Goal: Information Seeking & Learning: Find specific page/section

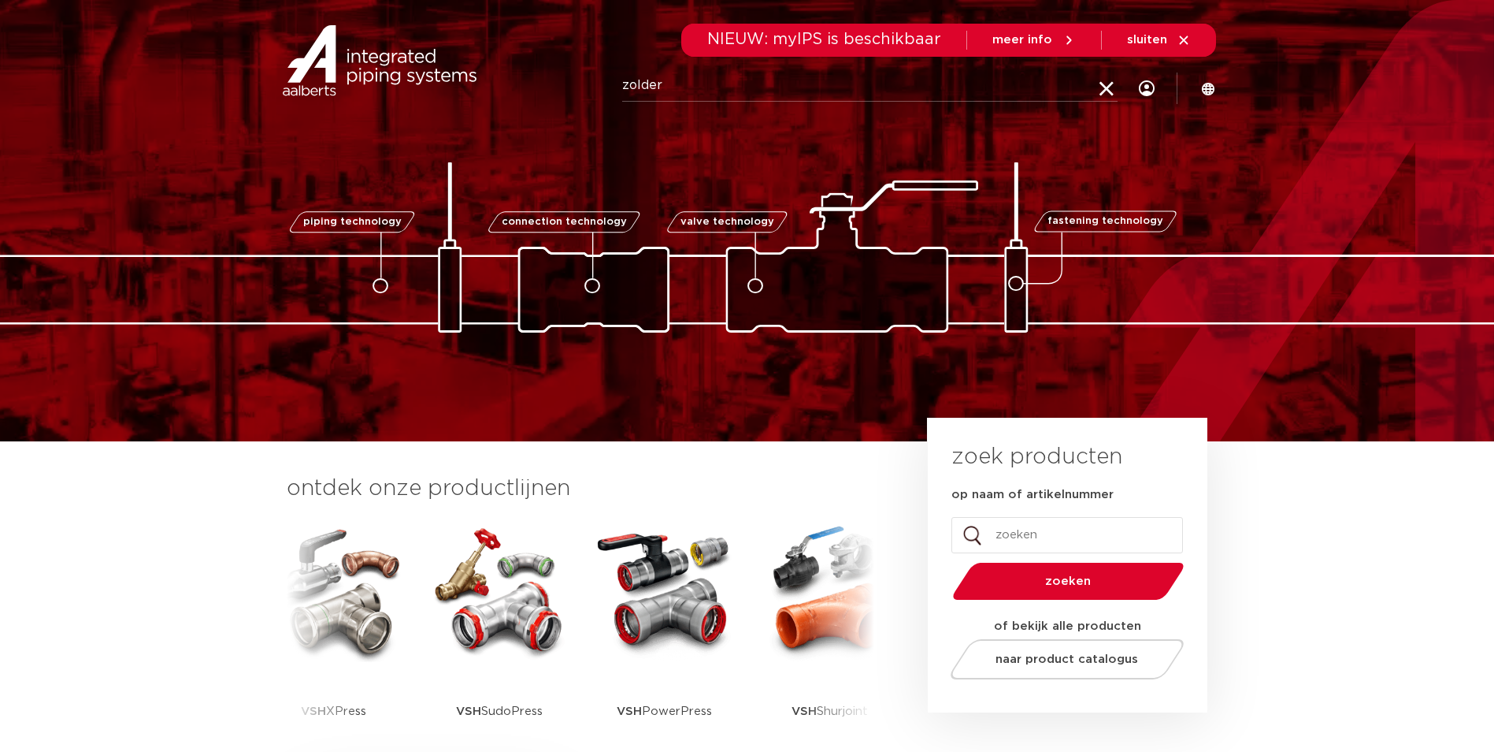
type input "zolder"
click button "Zoeken" at bounding box center [0, 0] width 0 height 0
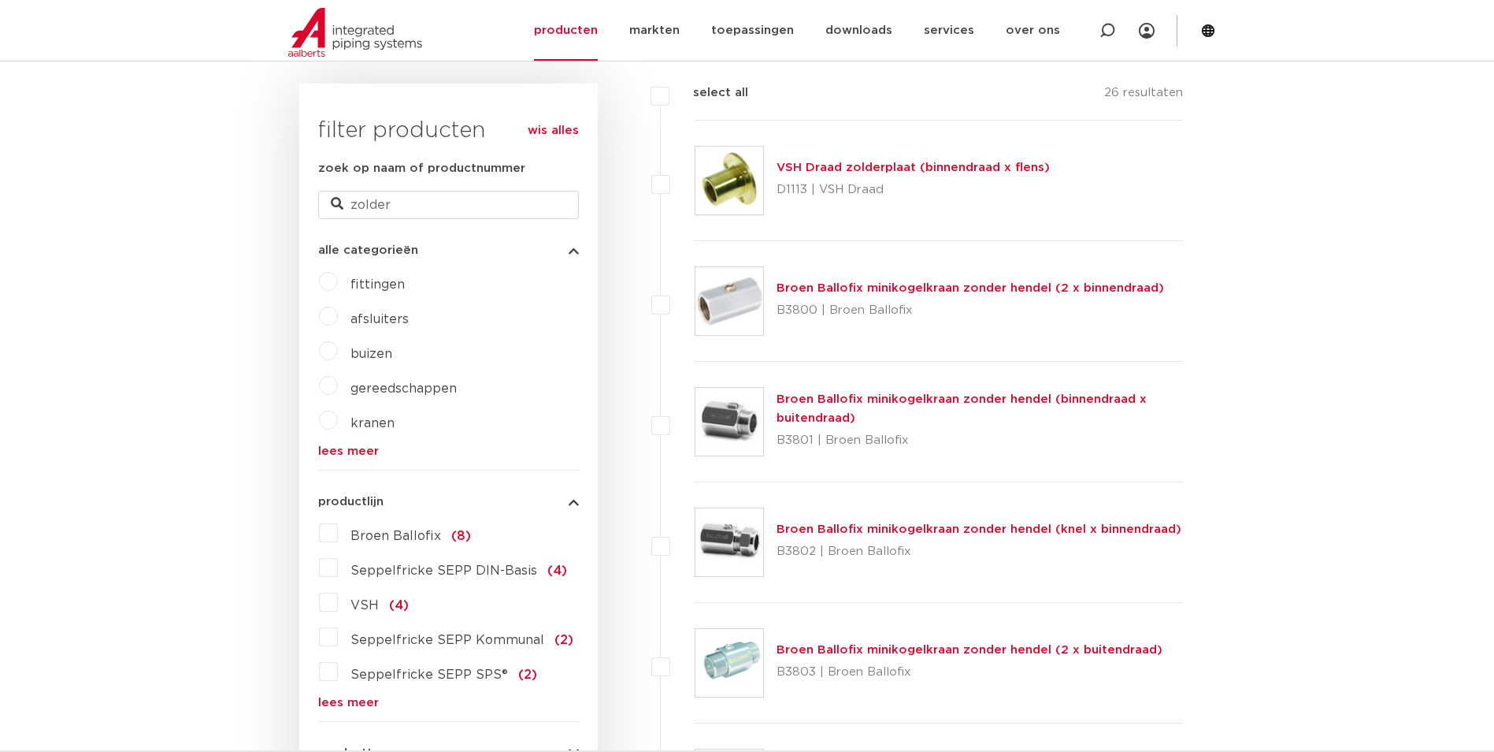
click at [853, 165] on link "VSH Draad zolderplaat (binnendraad x flens)" at bounding box center [913, 167] width 273 height 12
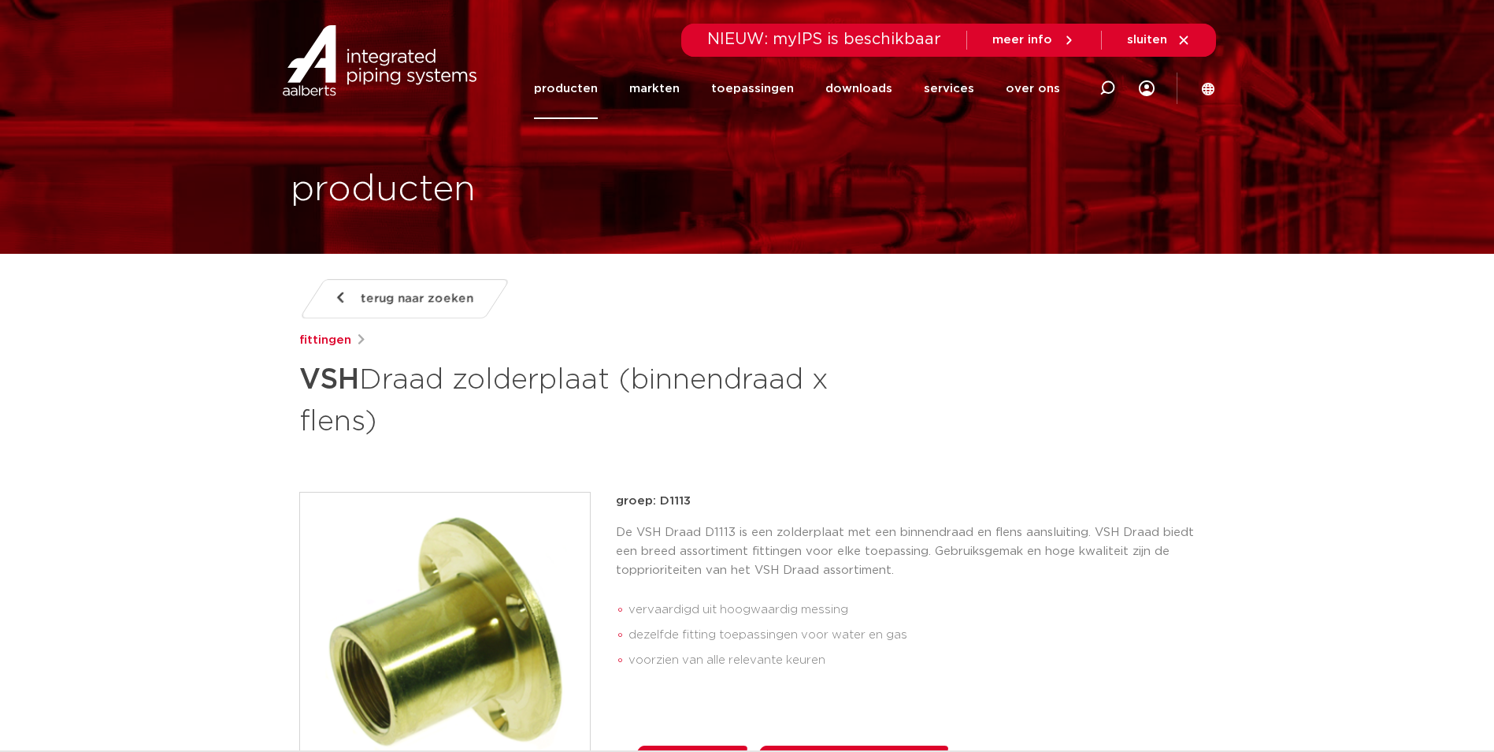
click at [413, 503] on img at bounding box center [445, 637] width 290 height 290
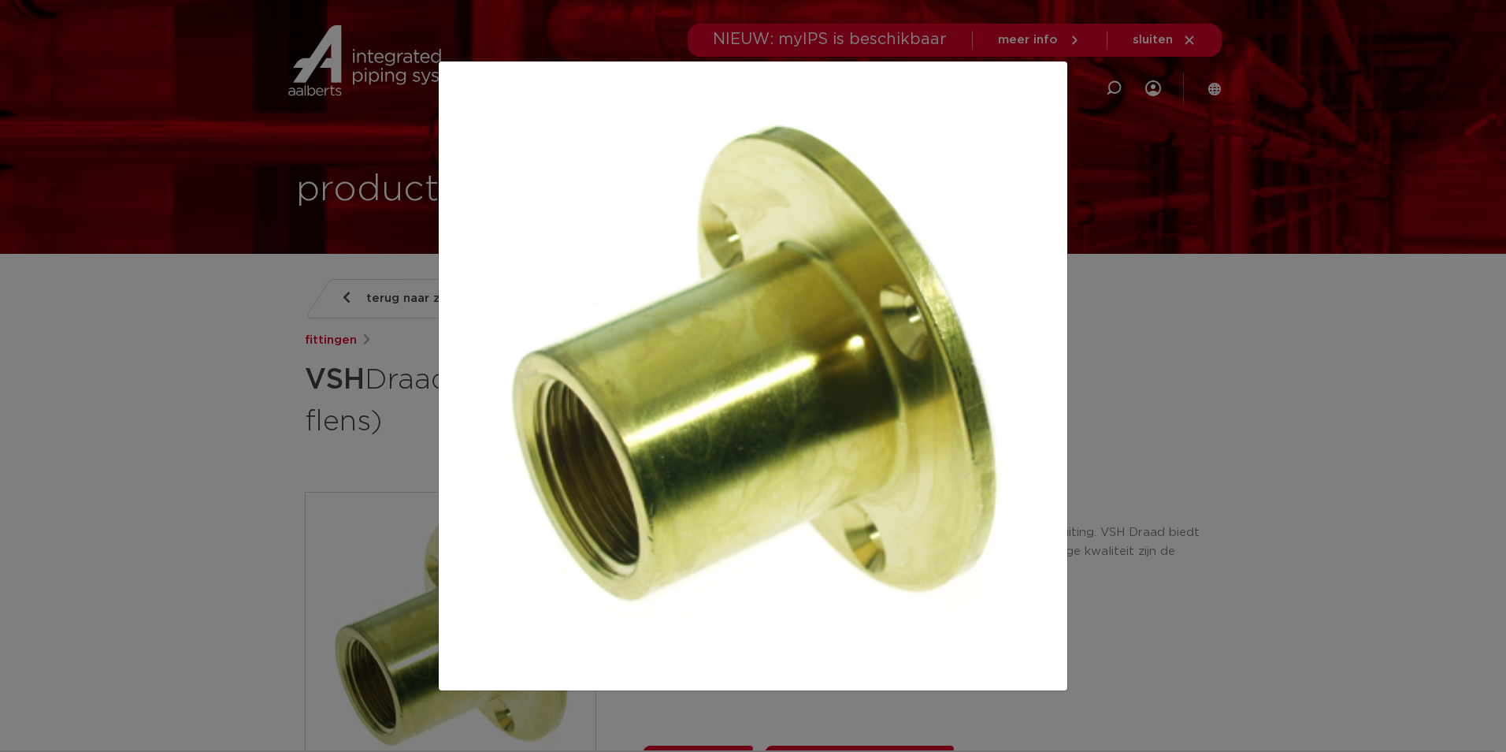
click at [756, 432] on div at bounding box center [753, 376] width 1506 height 752
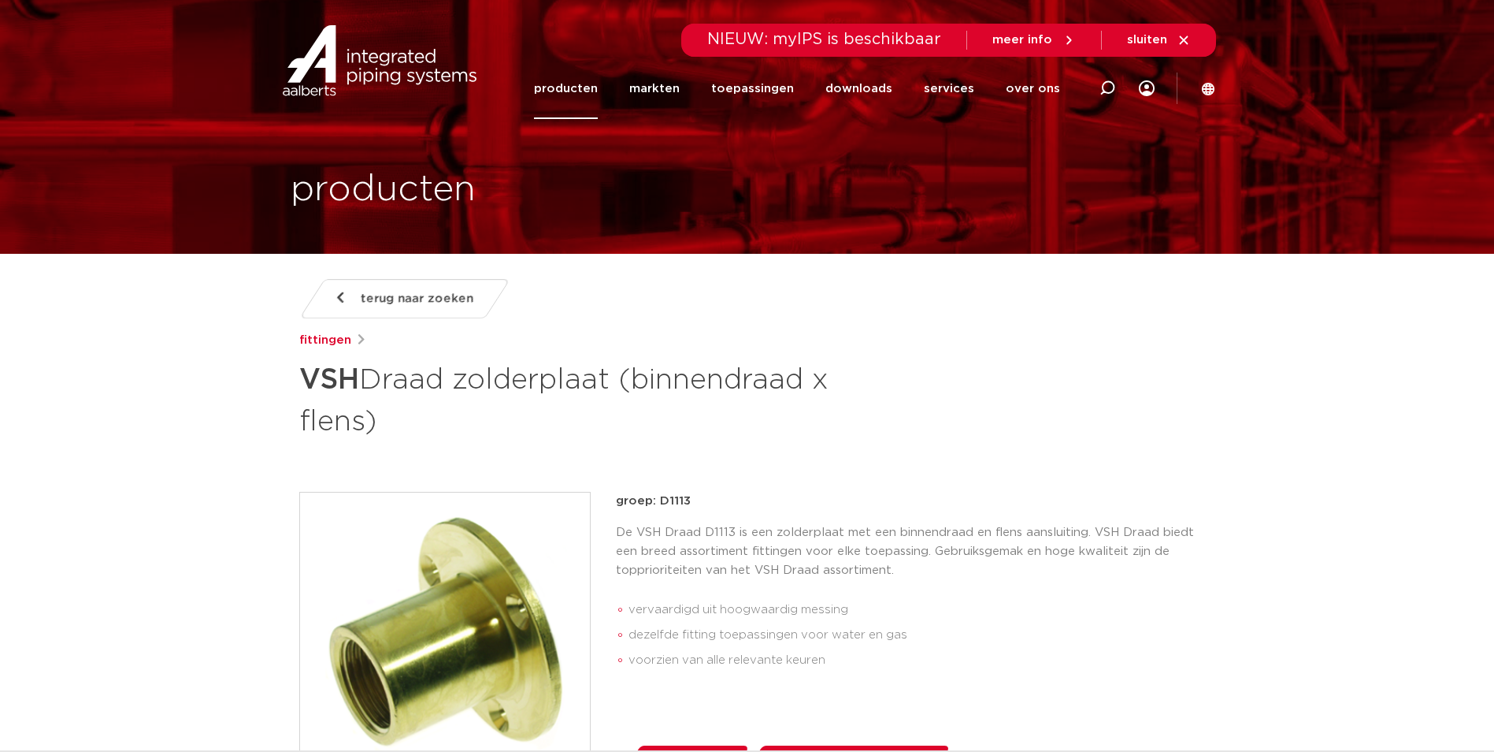
click at [1111, 85] on icon at bounding box center [1108, 88] width 16 height 16
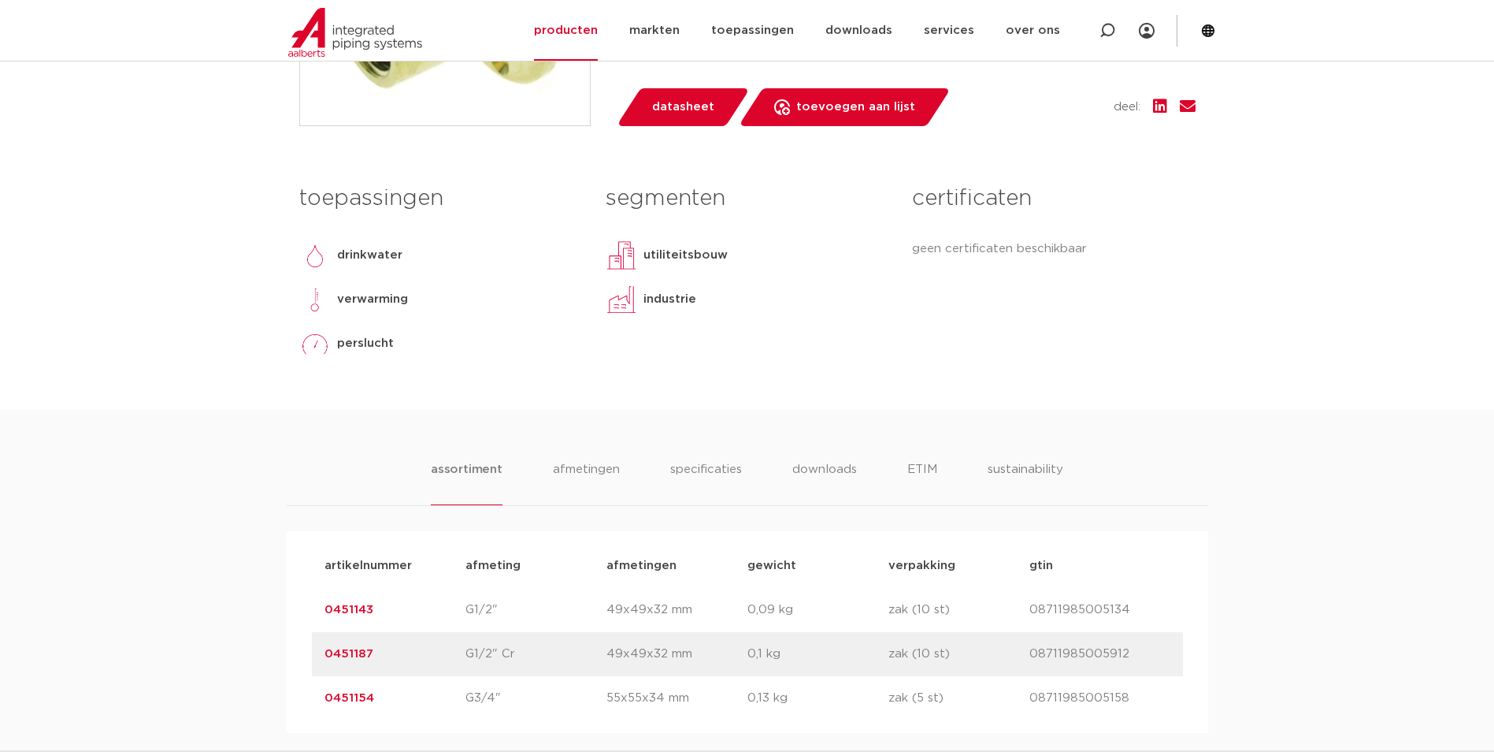
scroll to position [1314, 0]
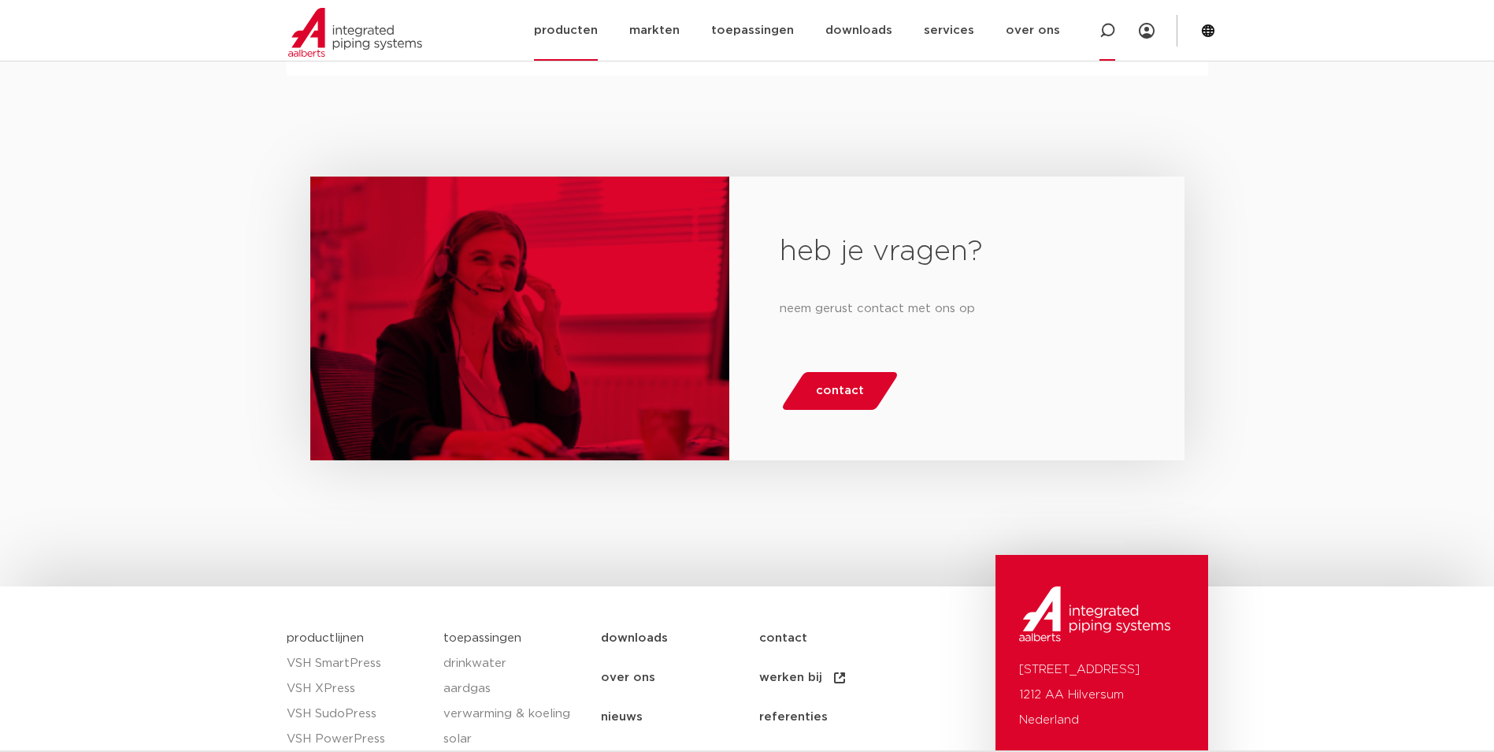
click at [1105, 26] on icon at bounding box center [1107, 30] width 19 height 19
click at [952, 38] on input "Zoeken" at bounding box center [872, 29] width 495 height 32
type input "vsh xpress rvs"
click button "Zoeken" at bounding box center [0, 0] width 0 height 0
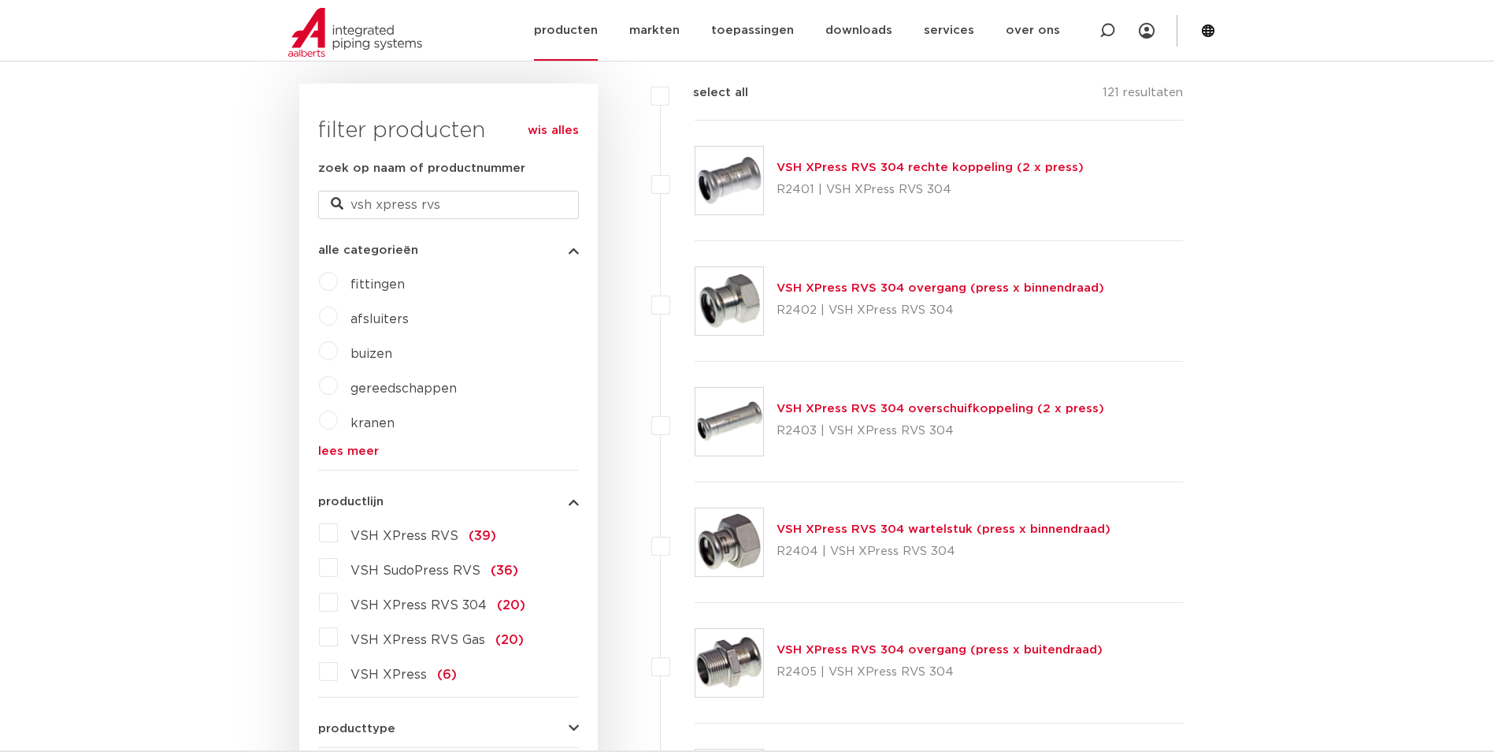
drag, startPoint x: 1106, startPoint y: 24, endPoint x: 1089, endPoint y: 32, distance: 19.0
click at [1106, 24] on icon at bounding box center [1107, 30] width 19 height 19
type input "zolder"
click button "Zoeken" at bounding box center [0, 0] width 0 height 0
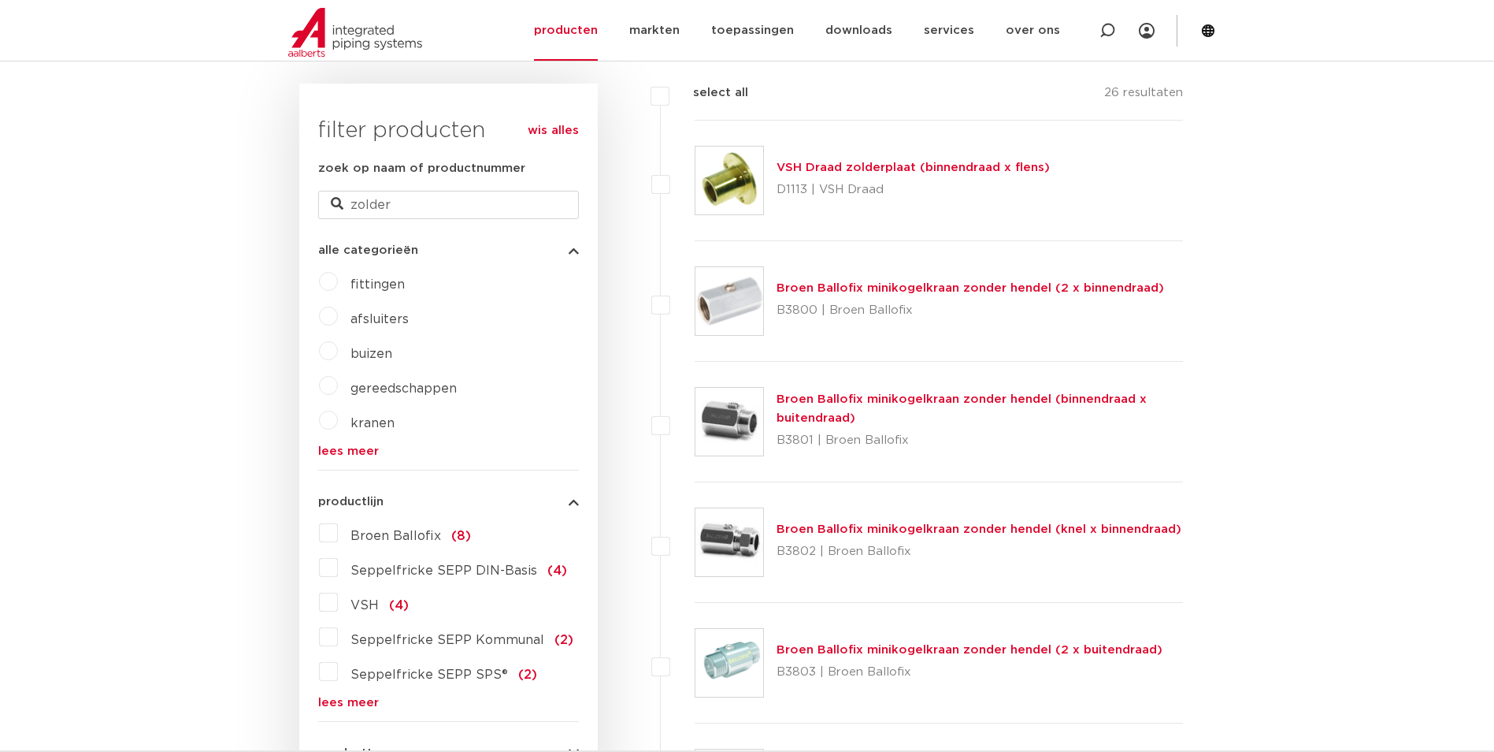
click at [896, 169] on link "VSH Draad zolderplaat (binnendraad x flens)" at bounding box center [913, 167] width 273 height 12
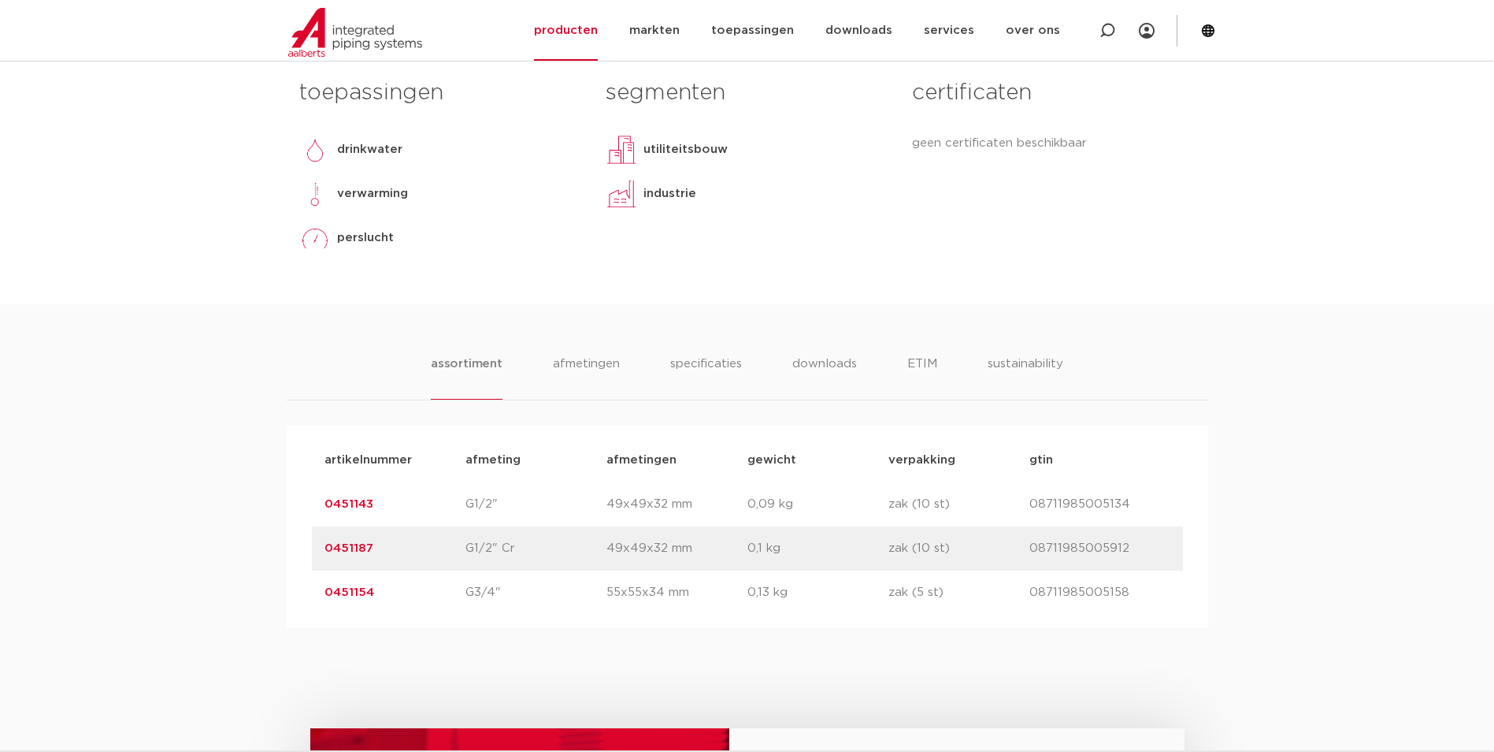
scroll to position [788, 0]
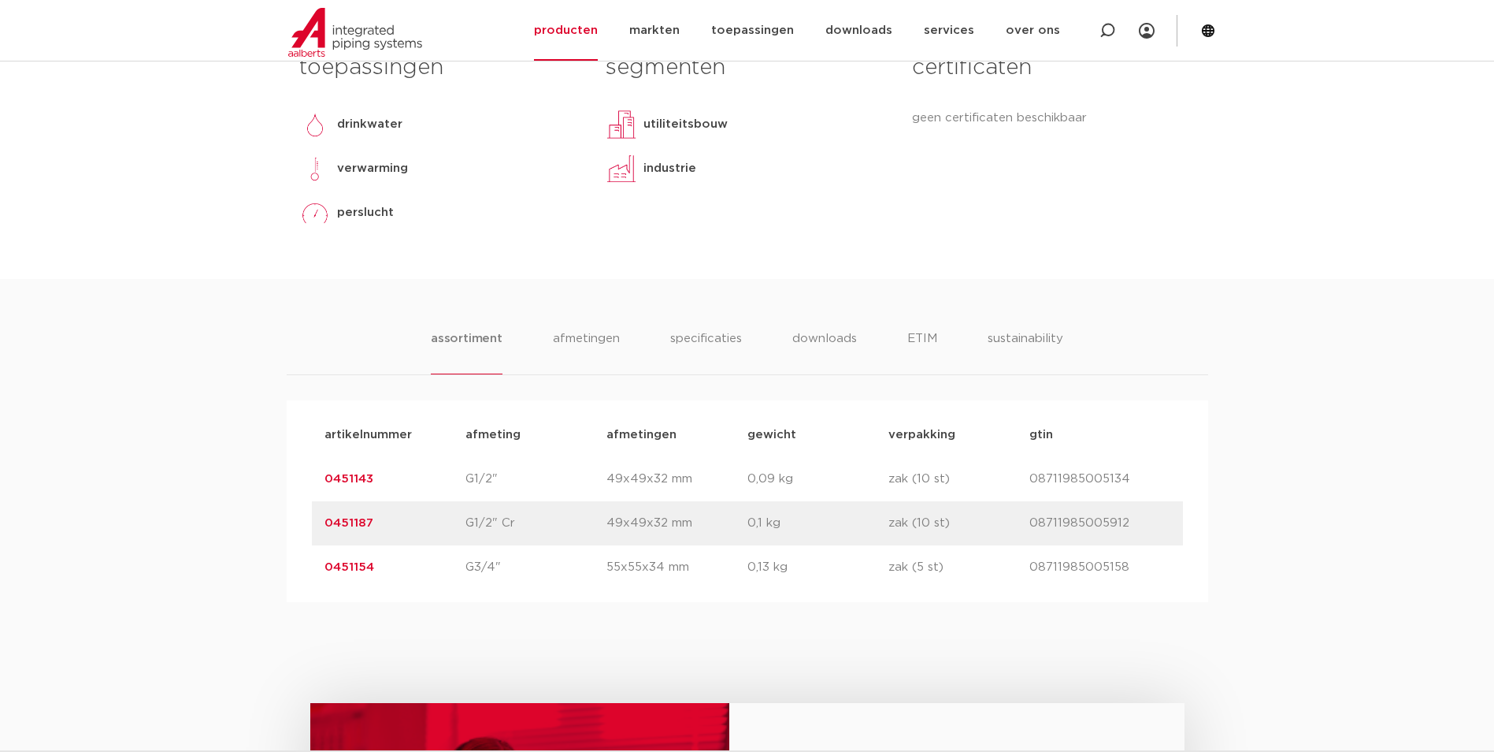
click at [358, 519] on link "0451187" at bounding box center [349, 523] width 49 height 12
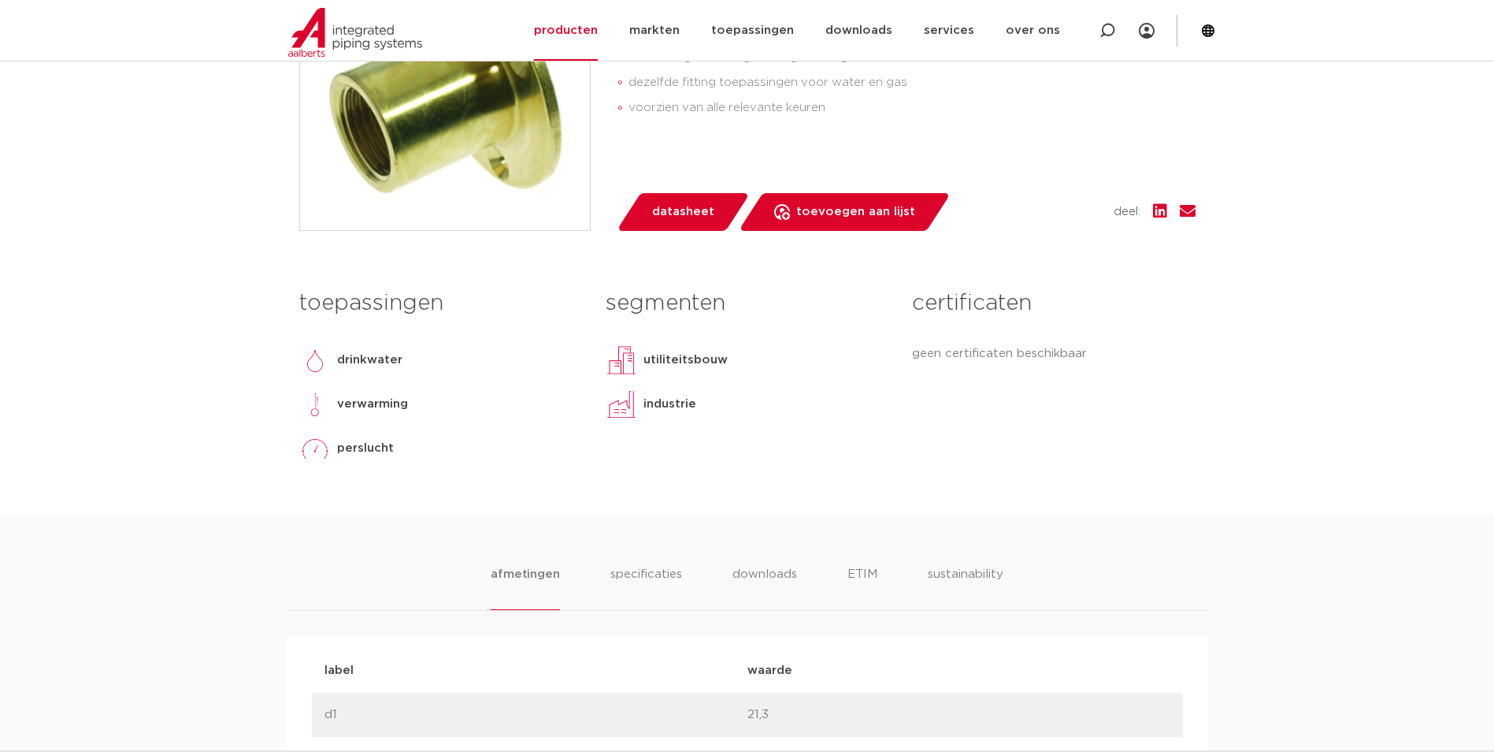
scroll to position [551, 0]
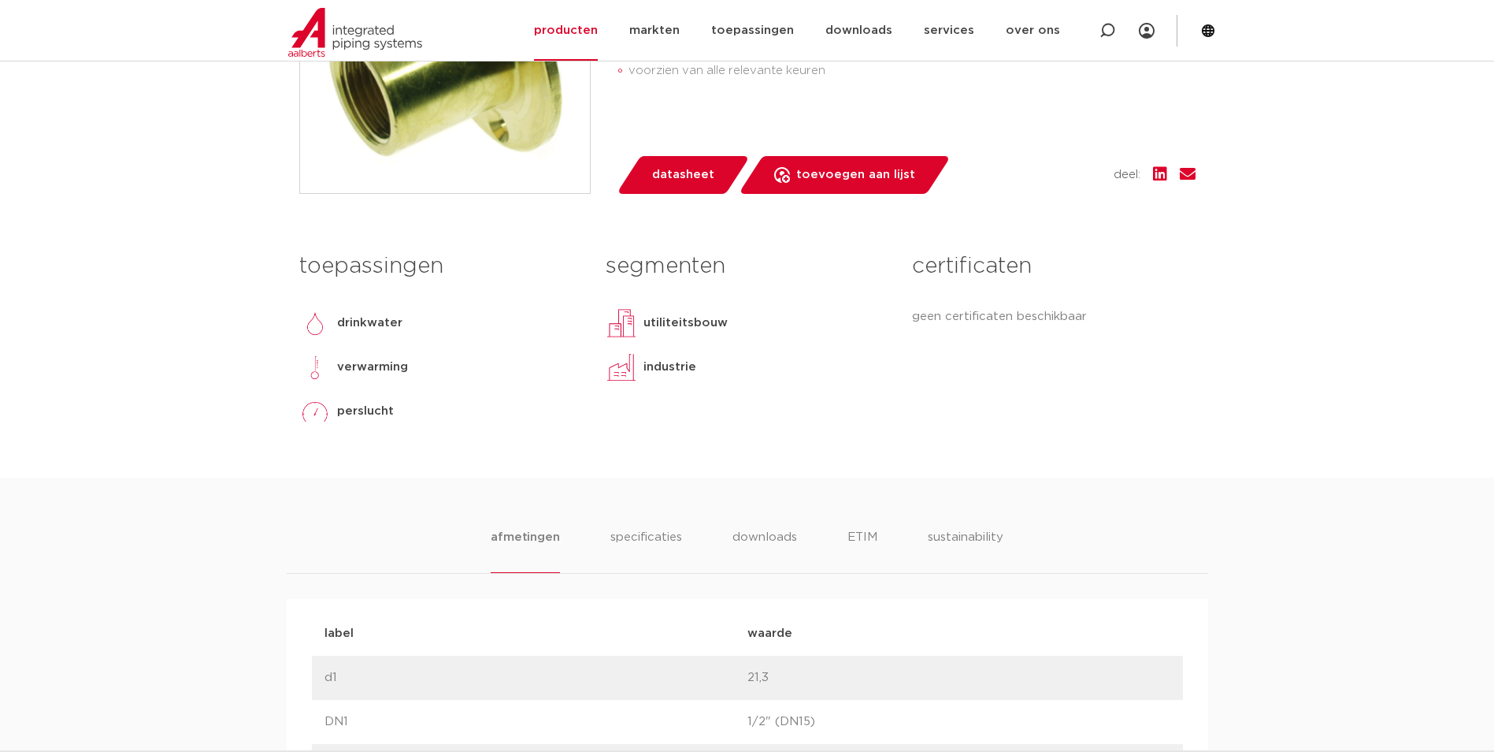
click at [528, 538] on li "afmetingen" at bounding box center [525, 550] width 69 height 45
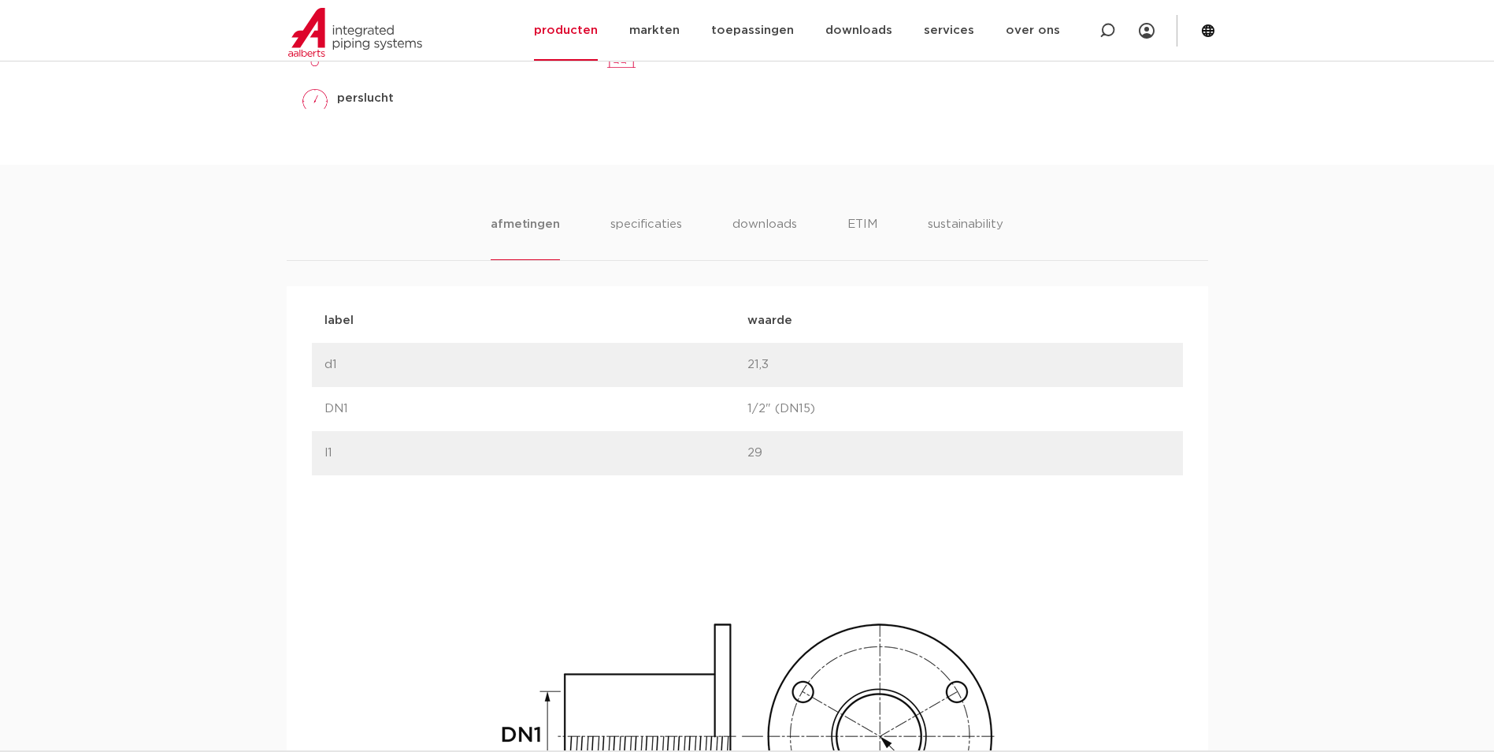
scroll to position [867, 0]
click at [546, 507] on img at bounding box center [747, 750] width 504 height 504
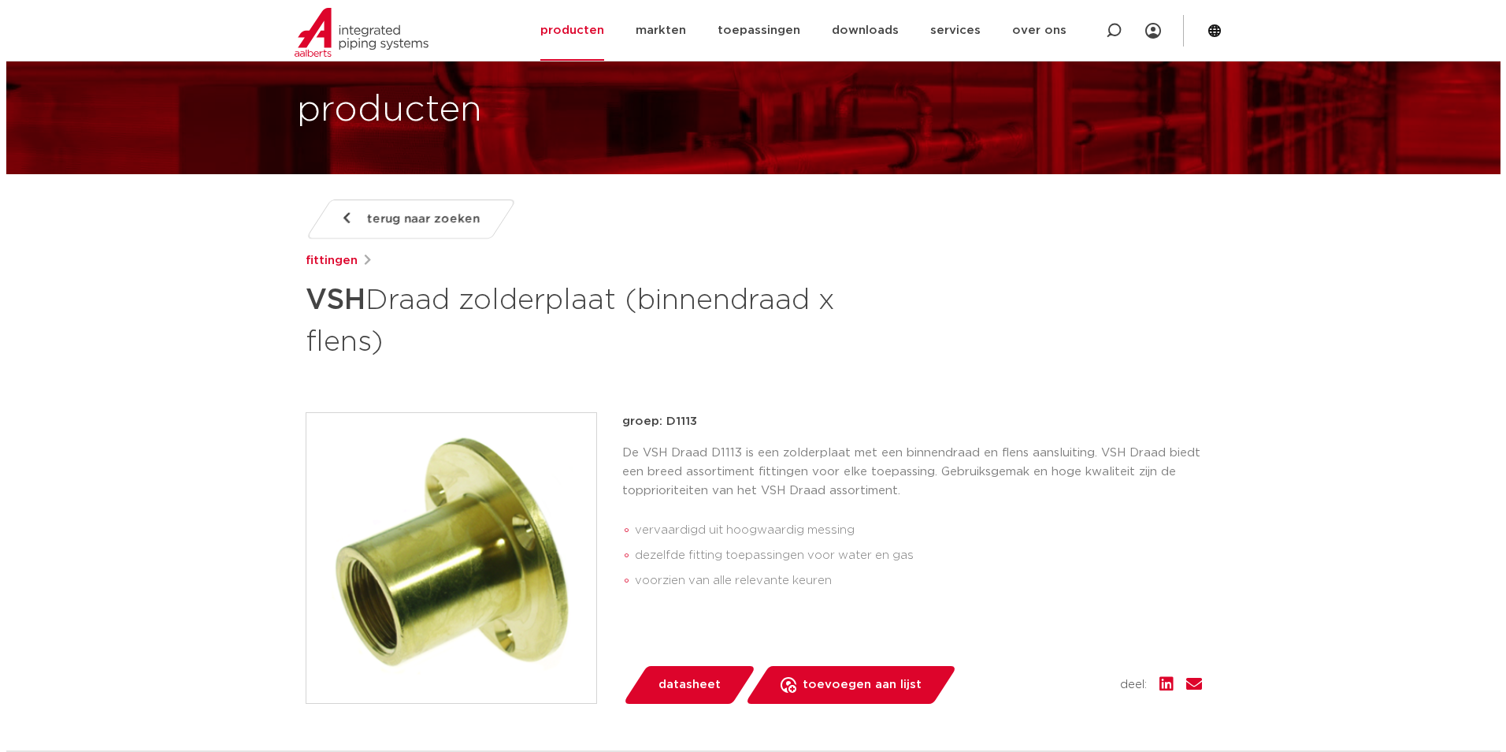
scroll to position [79, 0]
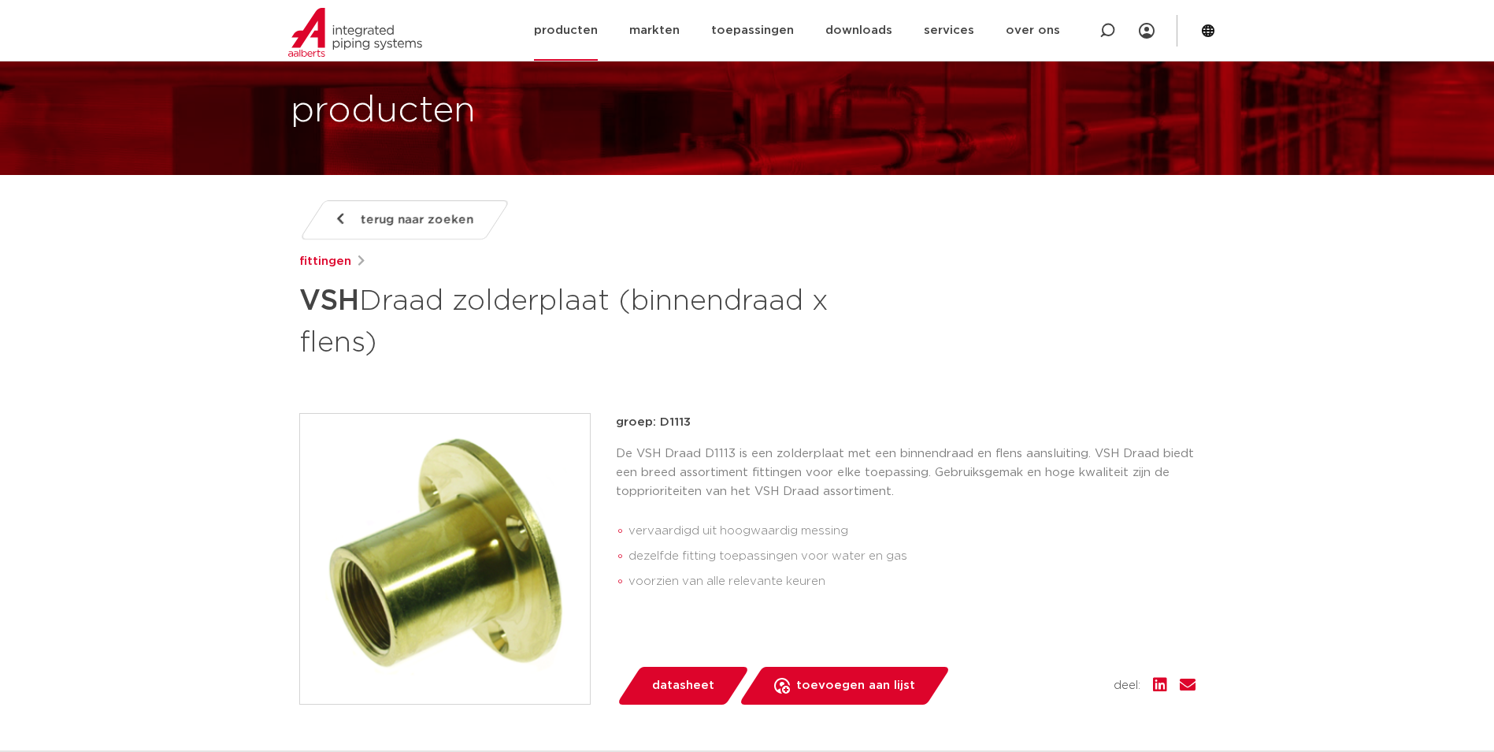
click at [1208, 31] on icon at bounding box center [1208, 30] width 13 height 13
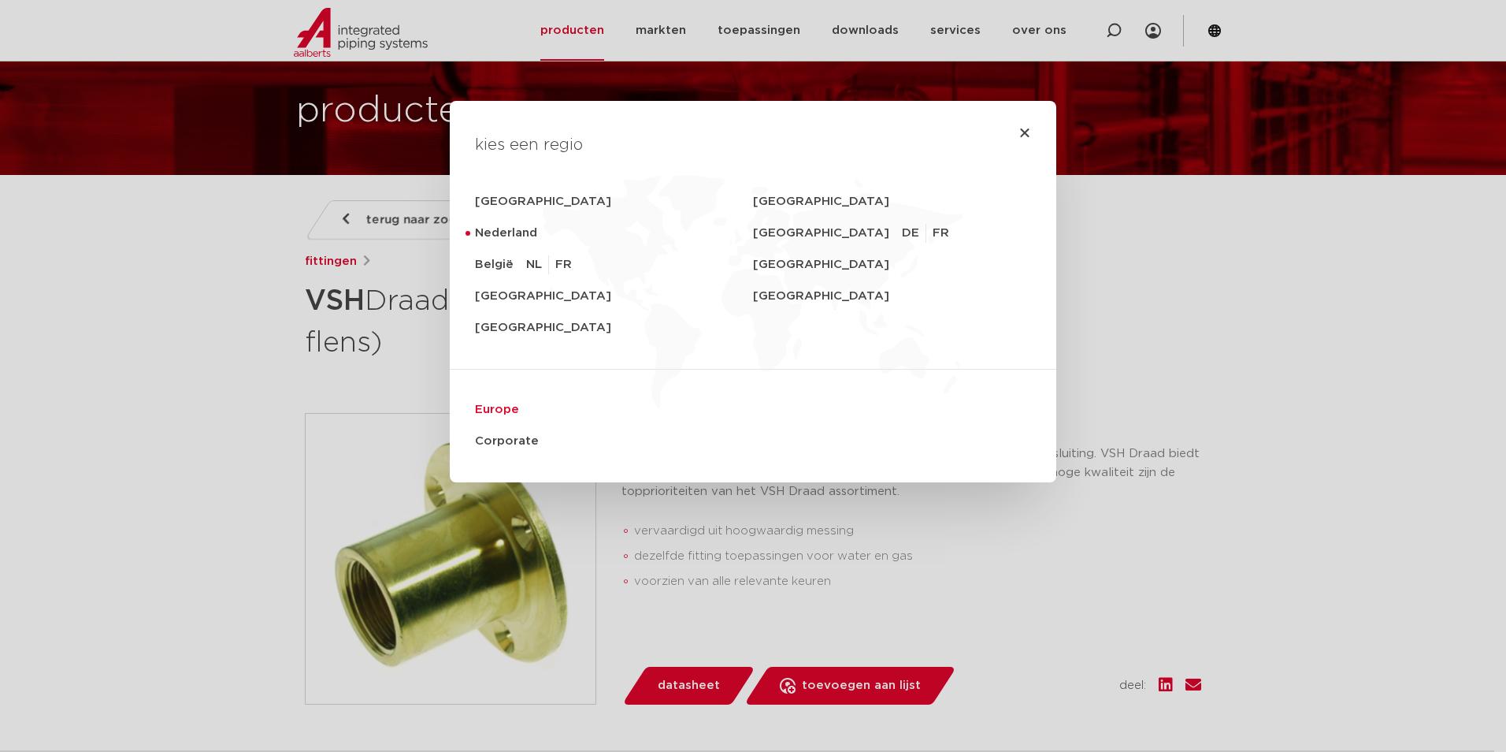
click at [485, 412] on link "Europe" at bounding box center [753, 410] width 556 height 32
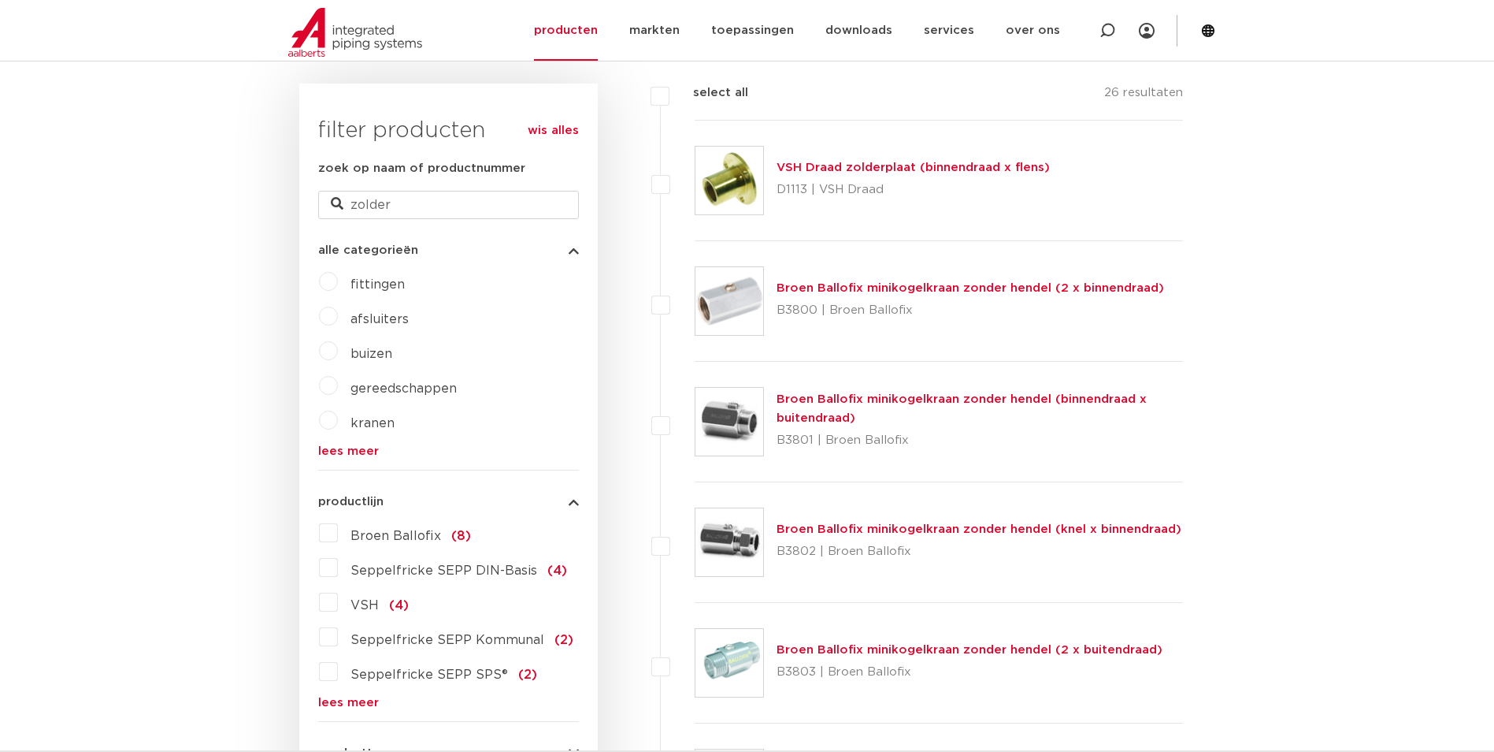
click at [841, 167] on link "VSH Draad zolderplaat (binnendraad x flens)" at bounding box center [913, 167] width 273 height 12
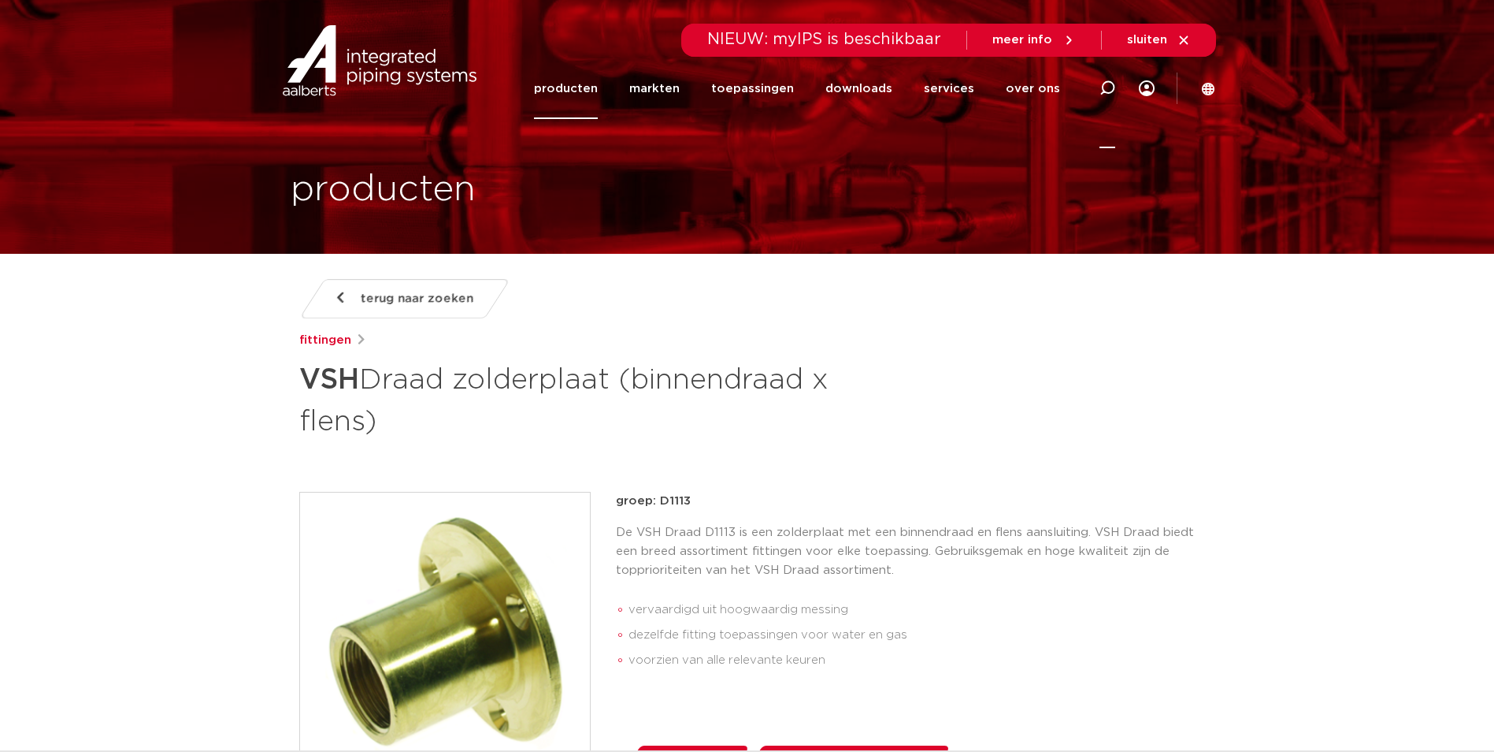
click at [1107, 85] on icon at bounding box center [1108, 88] width 16 height 16
click at [847, 89] on input "Zoeken" at bounding box center [869, 86] width 495 height 32
type input "R2705"
click button "Zoeken" at bounding box center [0, 0] width 0 height 0
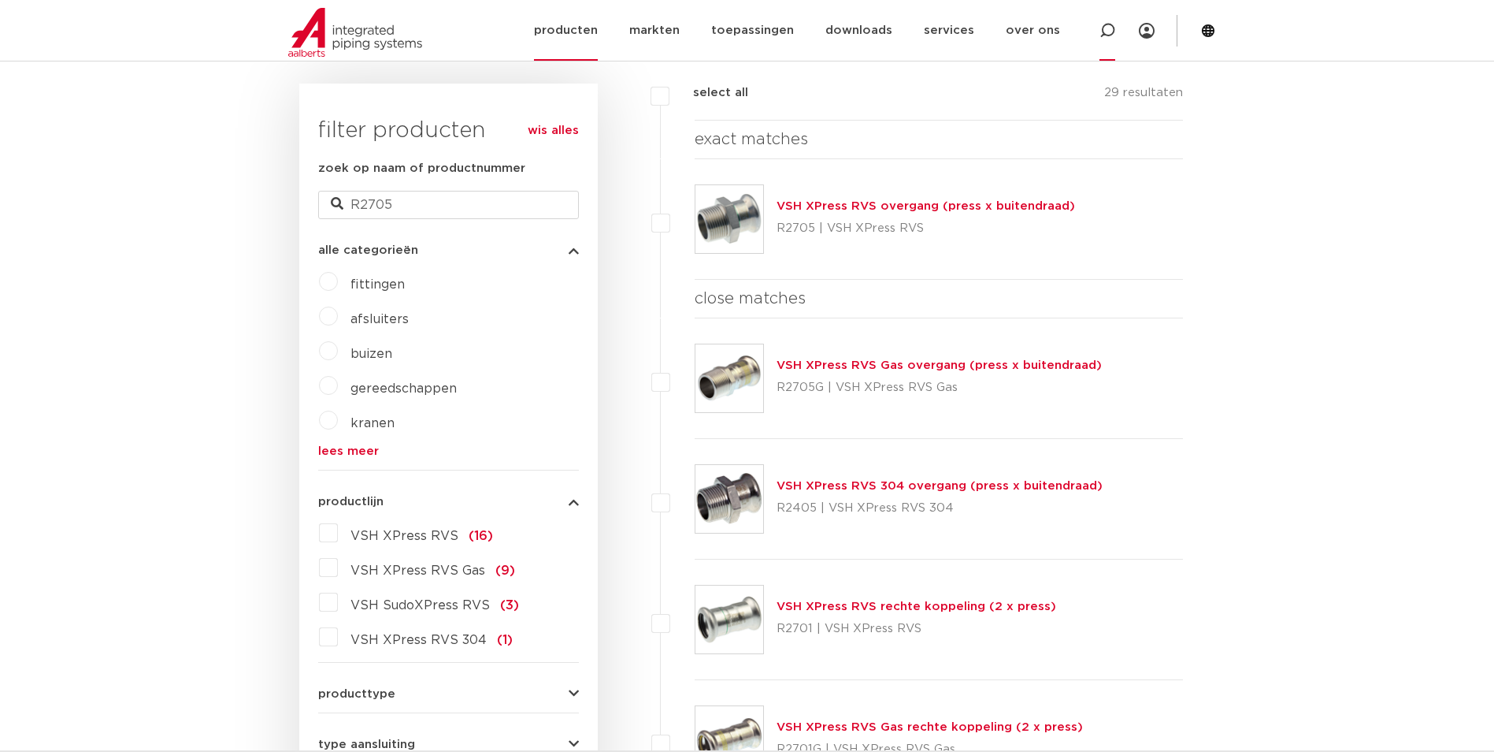
click at [1109, 28] on icon at bounding box center [1108, 31] width 16 height 16
type input "vsh xpress 3-"
click button "Zoeken" at bounding box center [0, 0] width 0 height 0
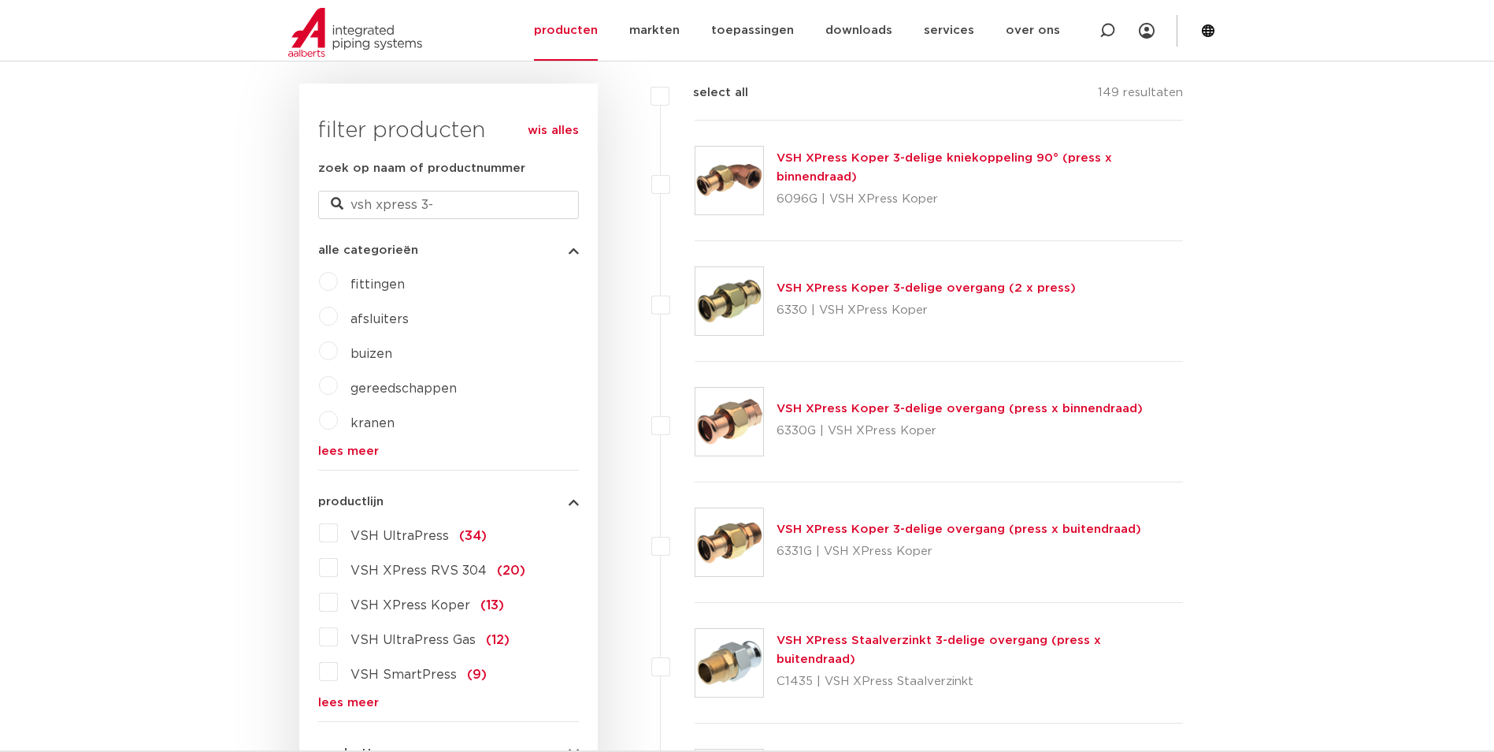
click at [933, 410] on link "VSH XPress Koper 3-delige overgang (press x binnendraad)" at bounding box center [960, 409] width 366 height 12
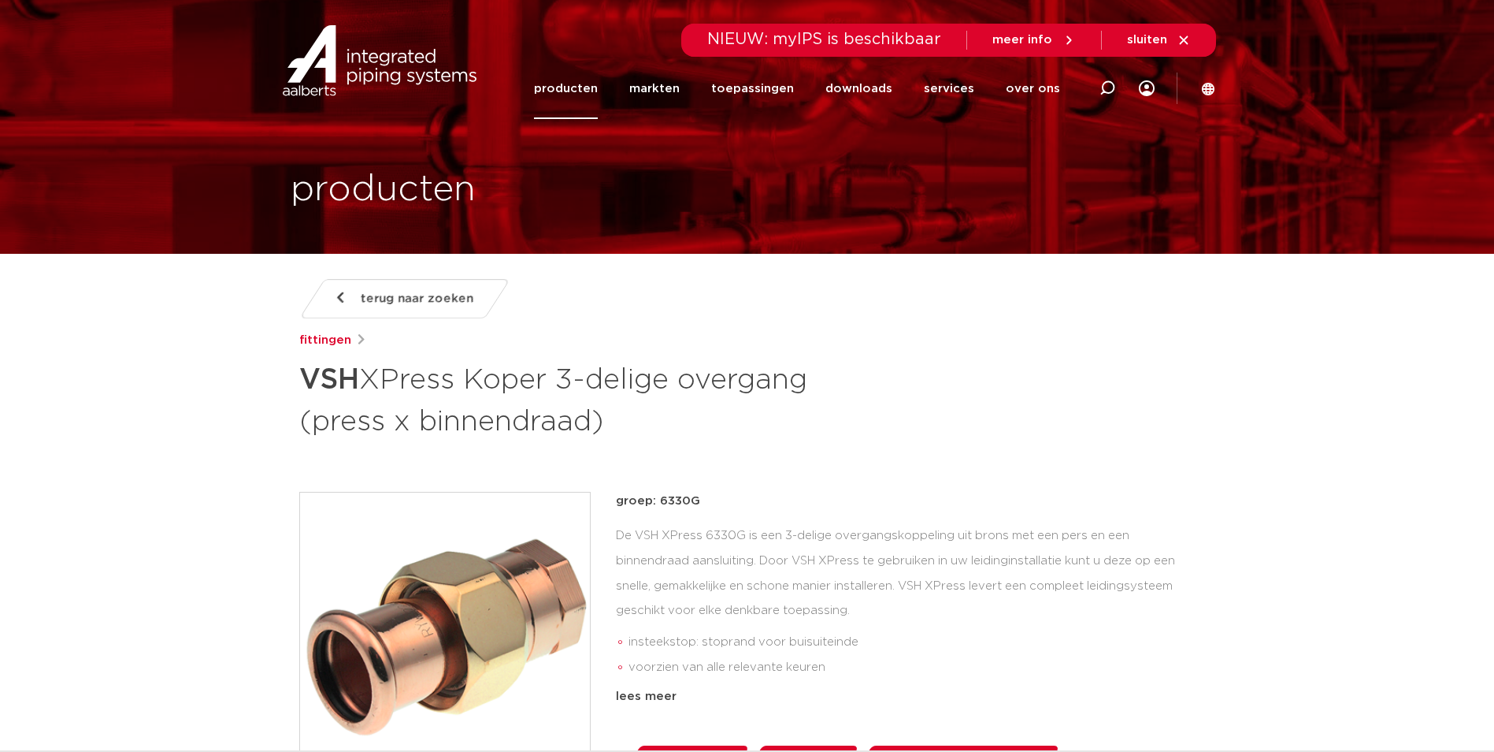
click at [378, 293] on span "terug naar zoeken" at bounding box center [417, 298] width 113 height 25
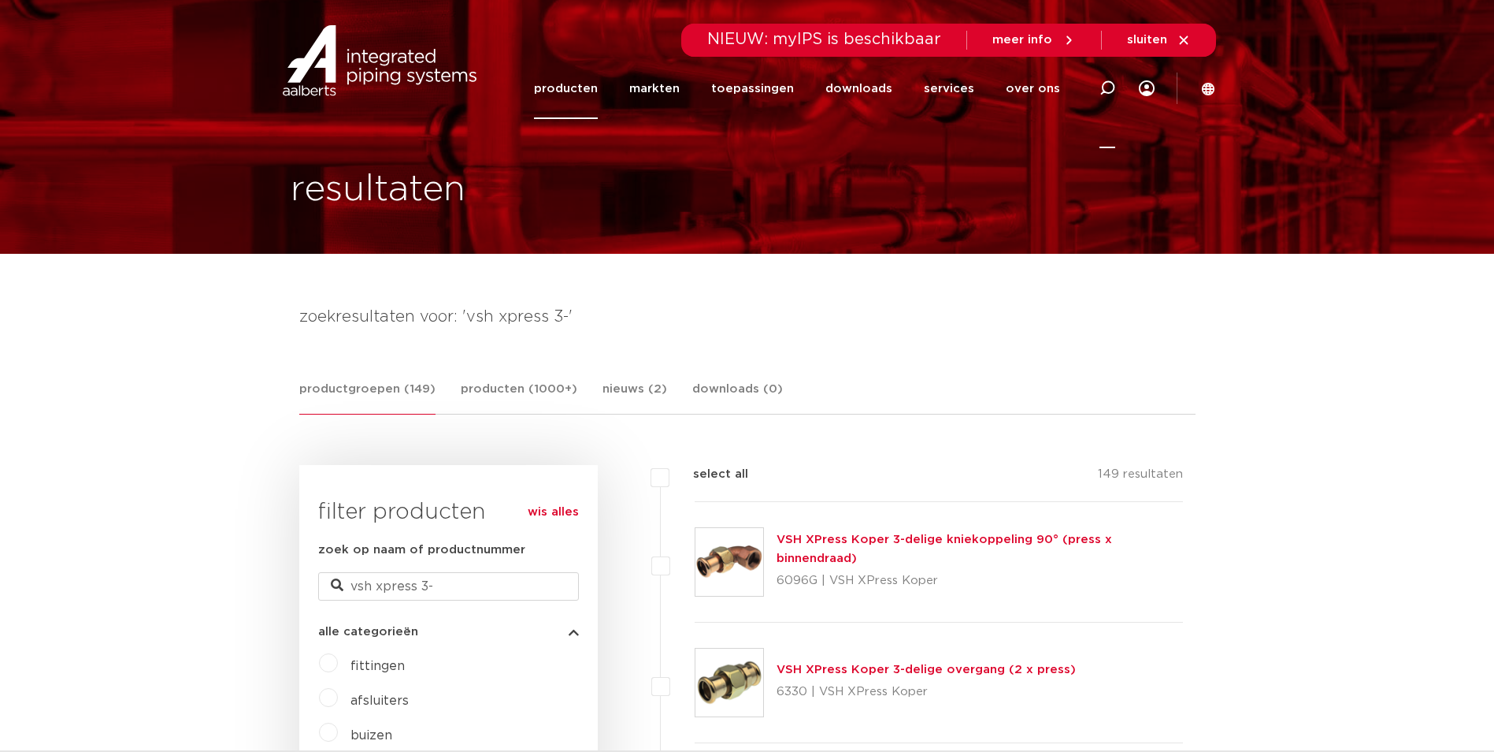
click at [1106, 86] on icon at bounding box center [1108, 88] width 16 height 16
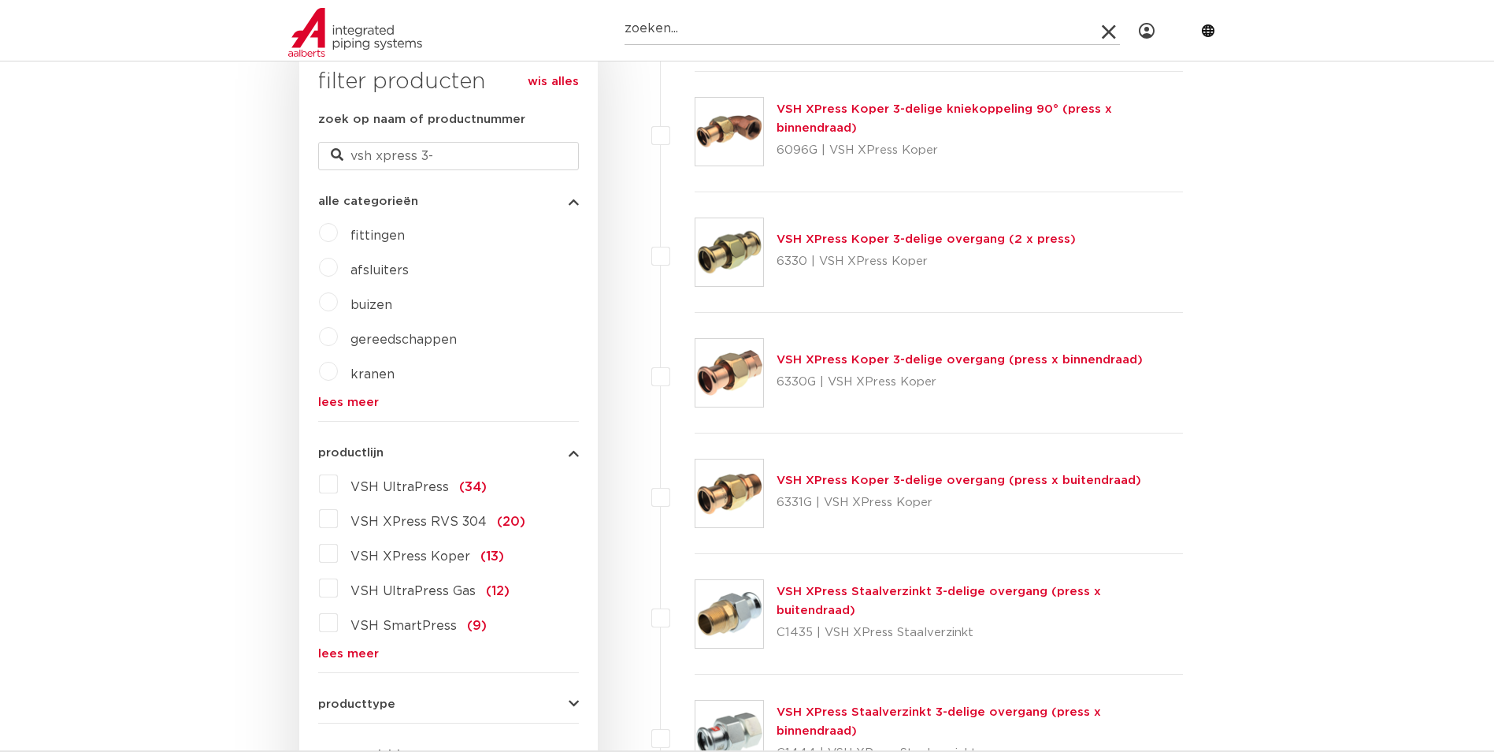
scroll to position [473, 0]
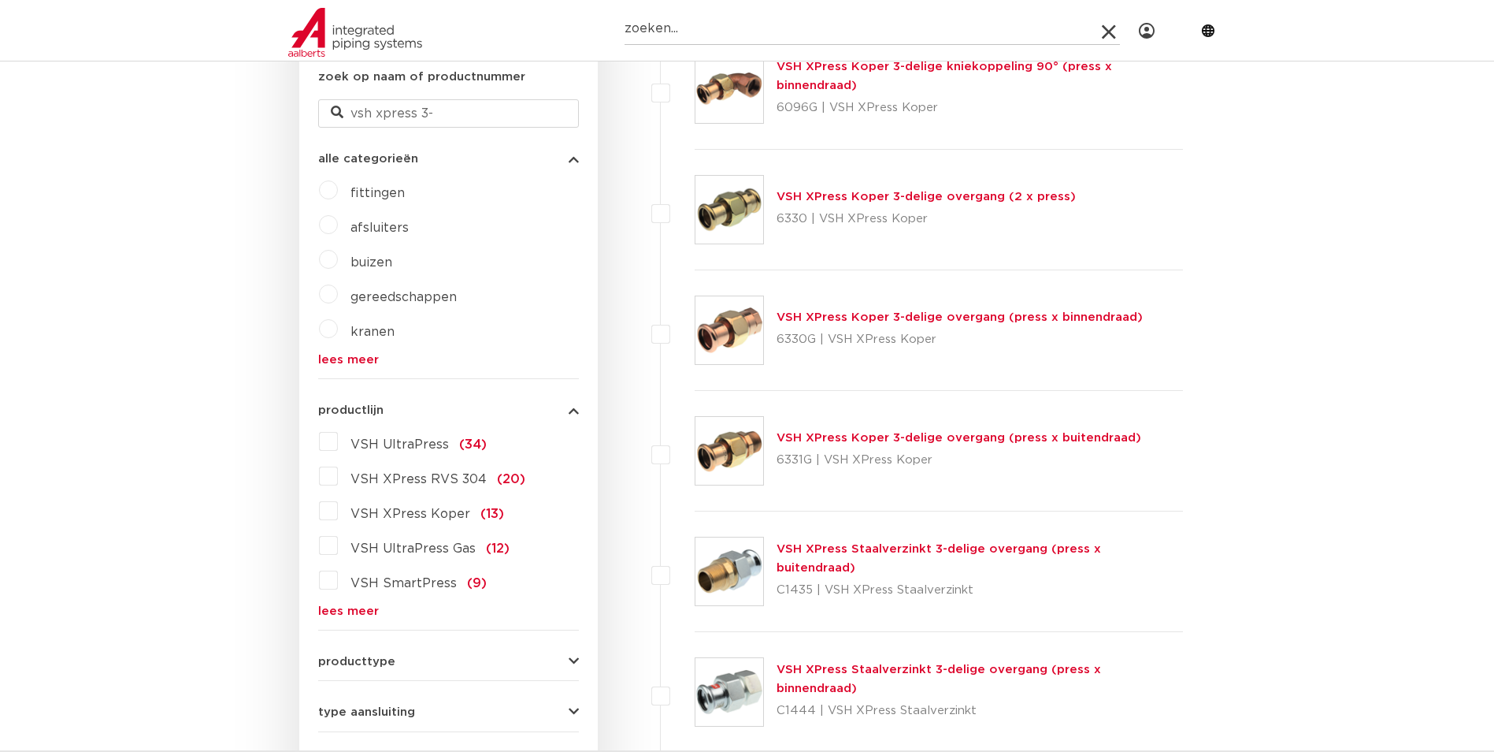
click at [370, 612] on link "lees meer" at bounding box center [448, 611] width 261 height 12
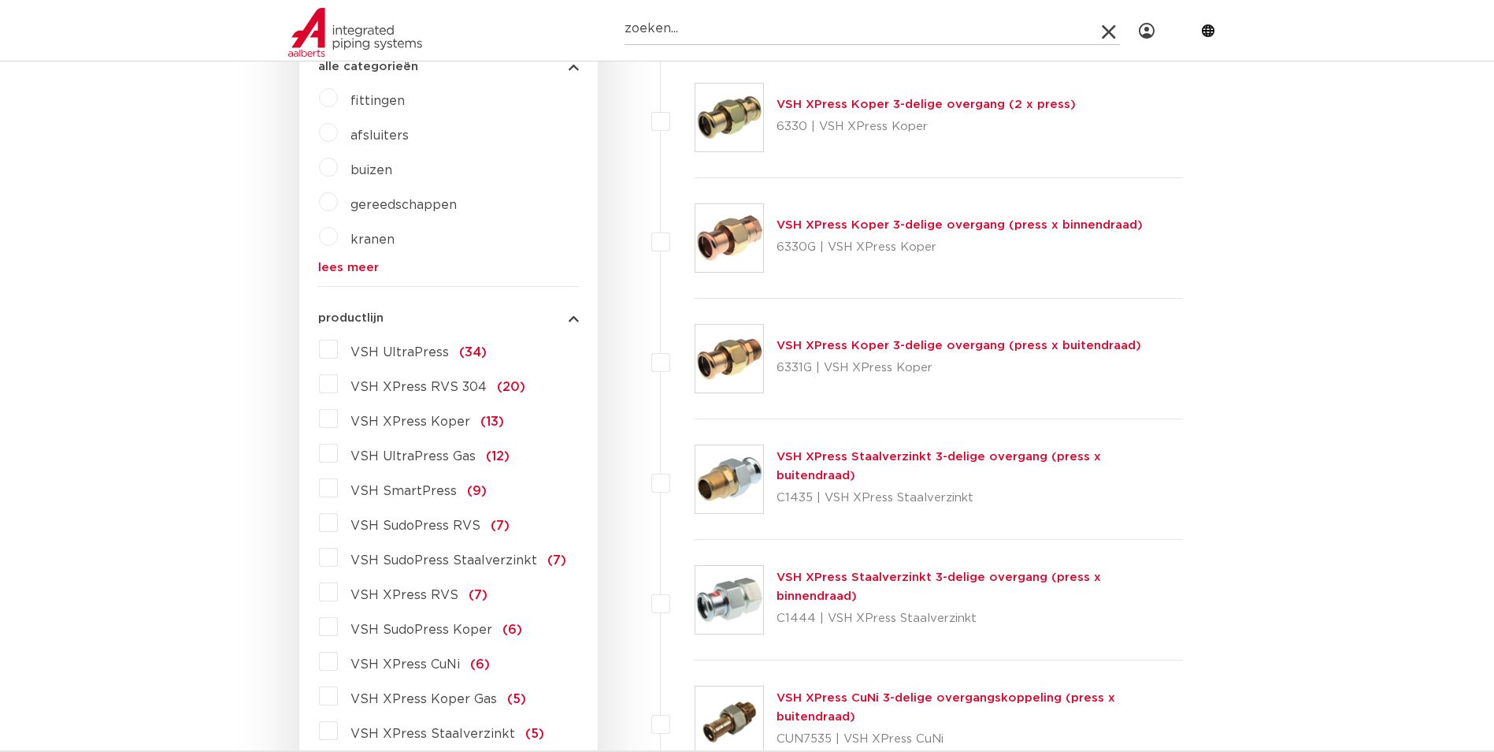
scroll to position [630, 0]
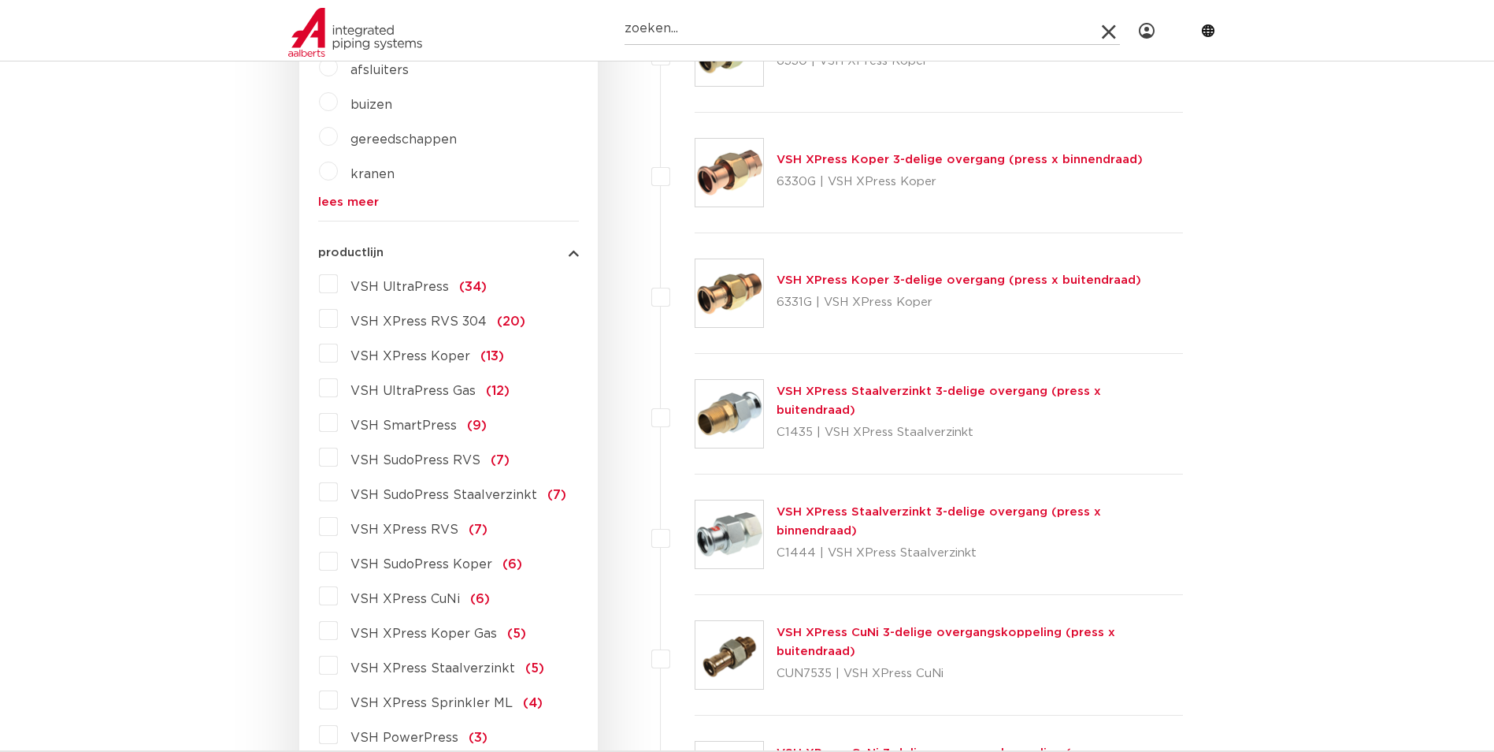
click at [338, 527] on label "VSH XPress RVS (7)" at bounding box center [413, 526] width 150 height 25
click at [0, 0] on input "VSH XPress RVS (7)" at bounding box center [0, 0] width 0 height 0
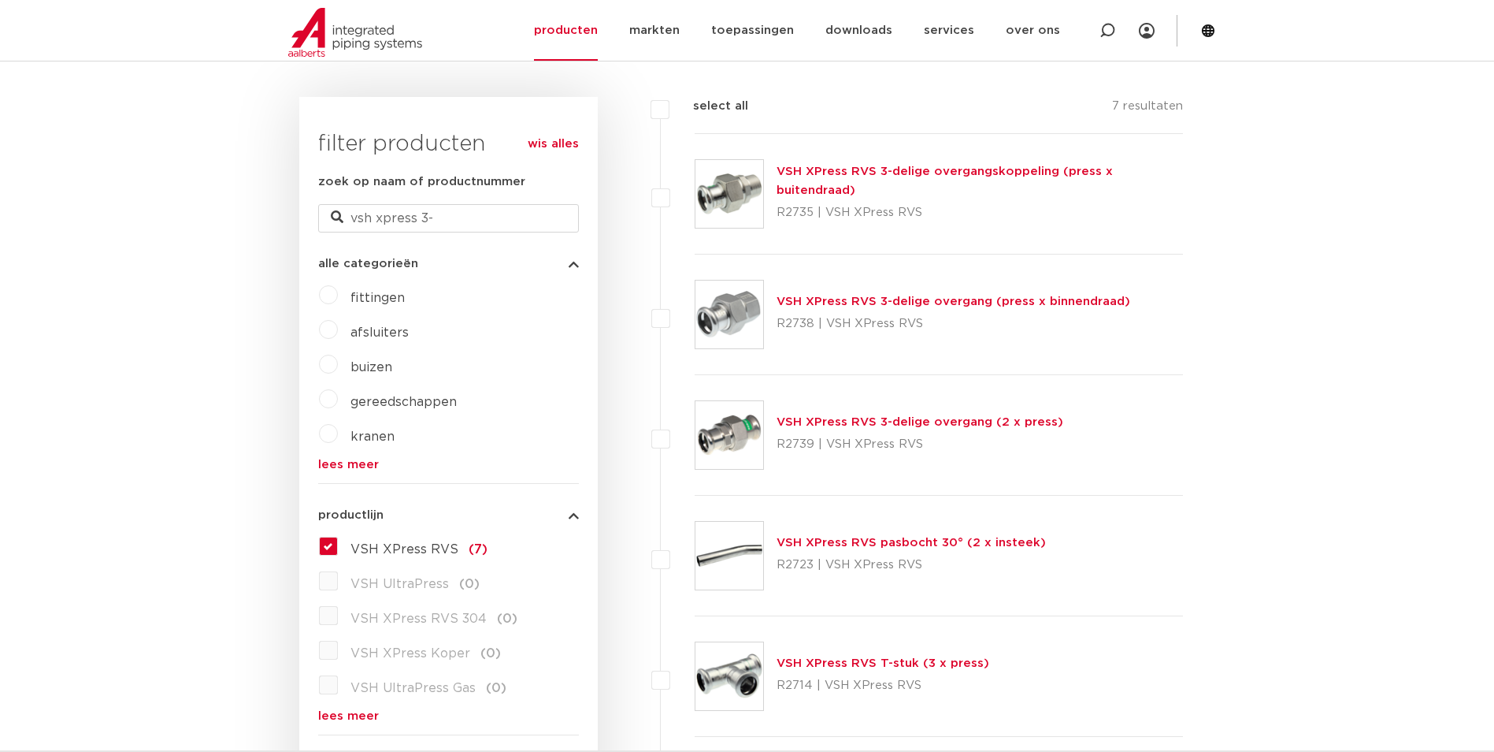
scroll to position [315, 0]
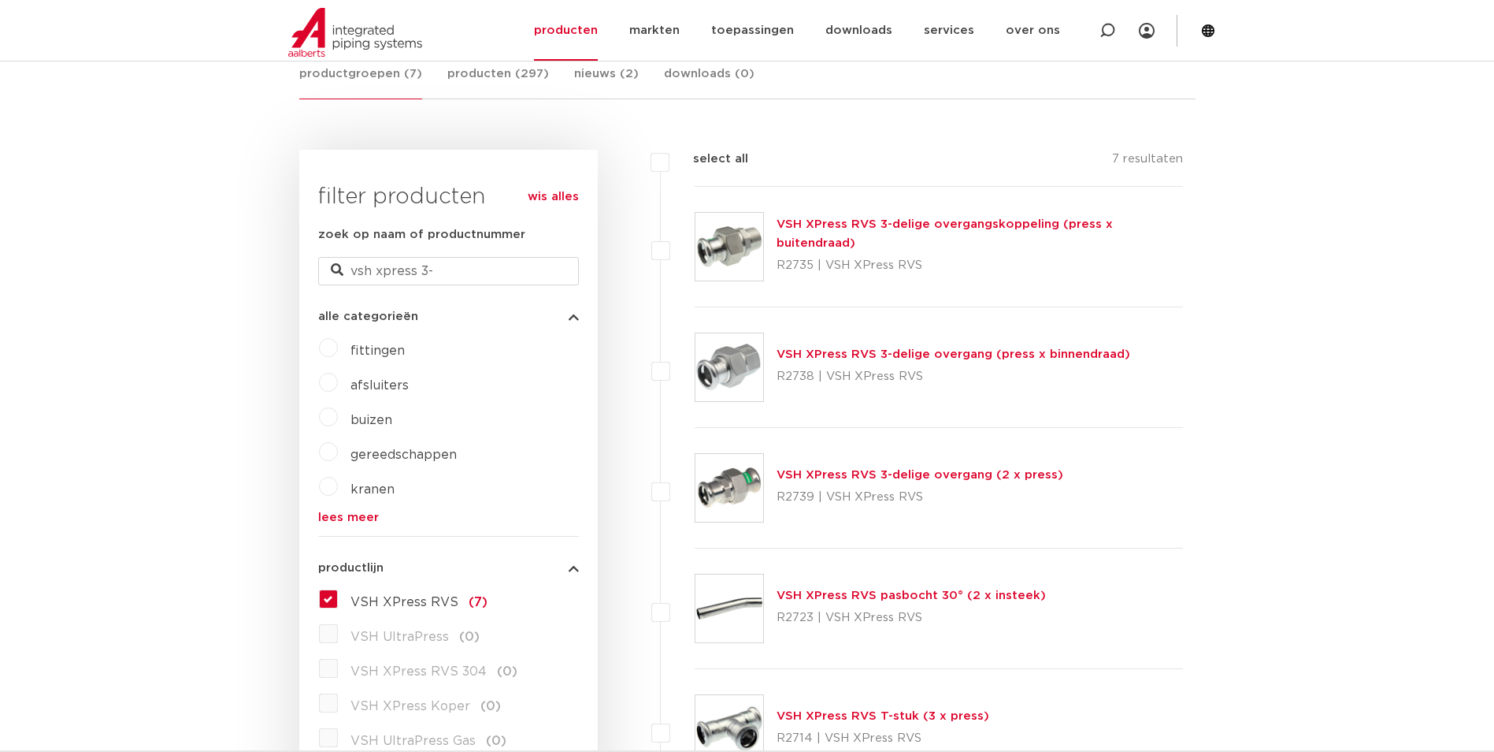
click at [1012, 353] on link "VSH XPress RVS 3-delige overgang (press x binnendraad)" at bounding box center [954, 354] width 354 height 12
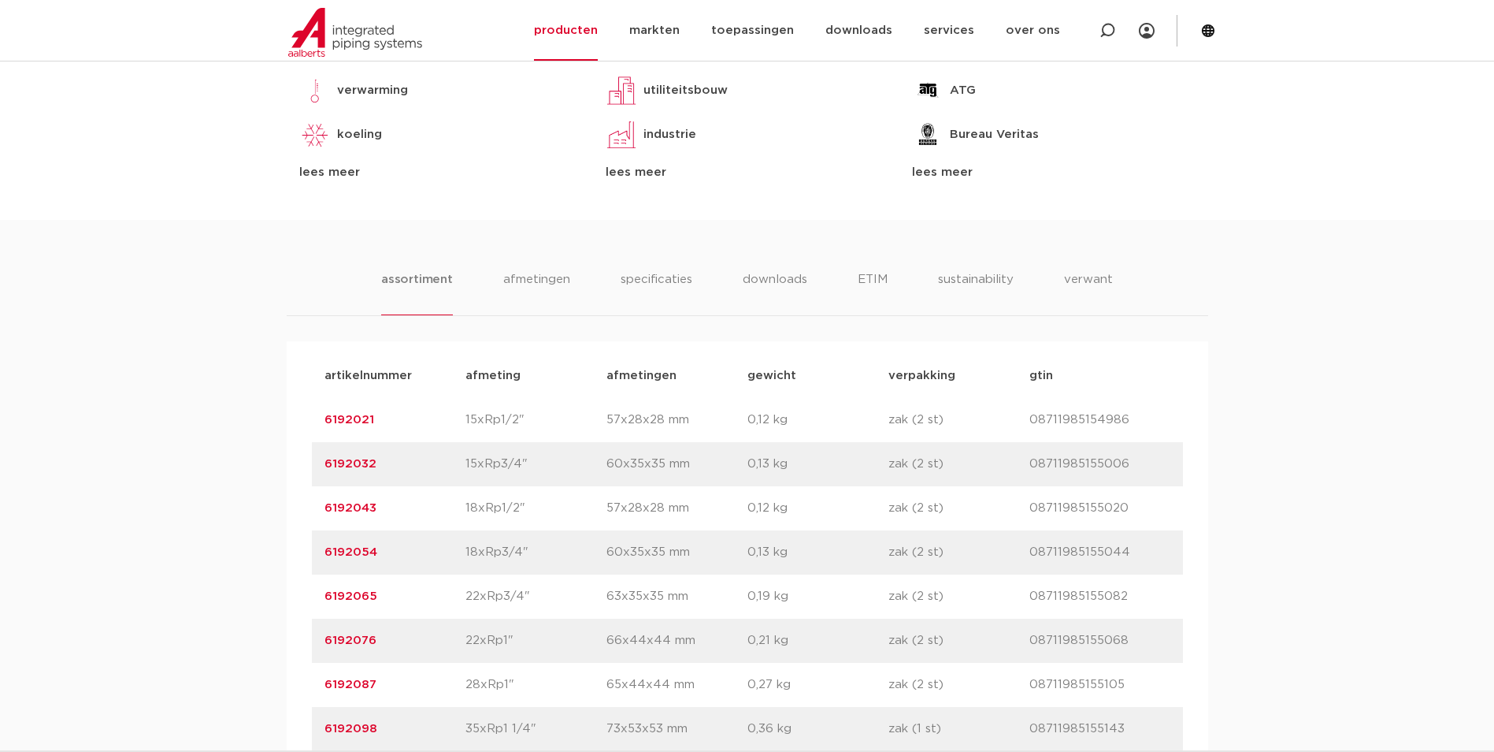
scroll to position [867, 0]
